Goal: Find specific page/section

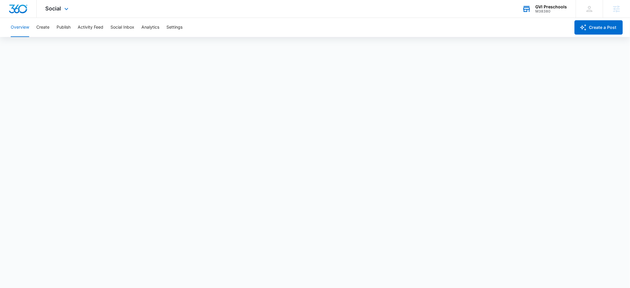
click at [537, 8] on div "GVI Preschools" at bounding box center [551, 6] width 32 height 5
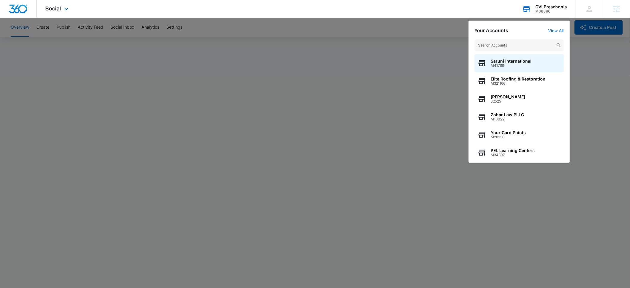
click at [499, 44] on input "text" at bounding box center [518, 45] width 89 height 12
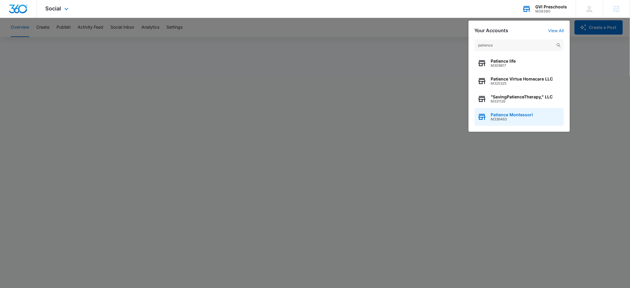
type input "patience"
click at [514, 112] on span "Patience Montessori" at bounding box center [512, 114] width 42 height 5
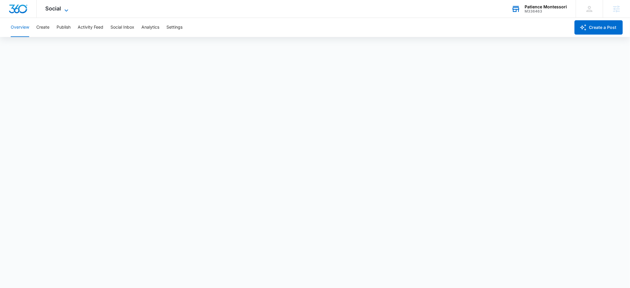
click at [54, 8] on span "Social" at bounding box center [54, 8] width 16 height 6
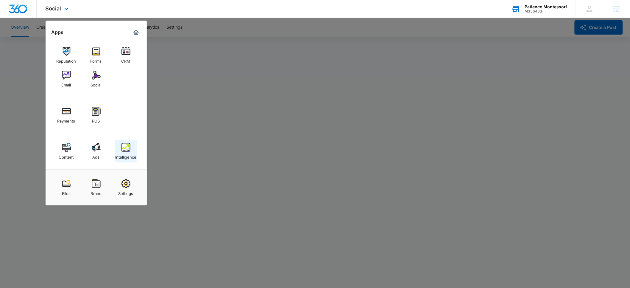
click at [122, 148] on img at bounding box center [125, 147] width 9 height 9
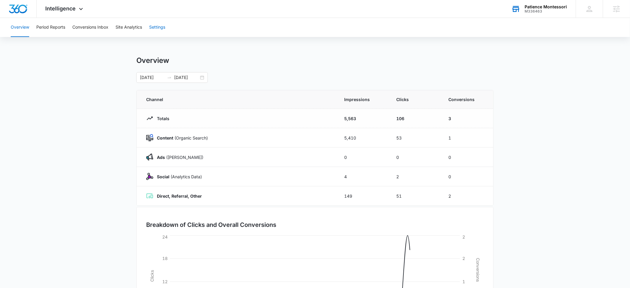
click at [160, 28] on button "Settings" at bounding box center [157, 27] width 16 height 19
